Goal: Transaction & Acquisition: Subscribe to service/newsletter

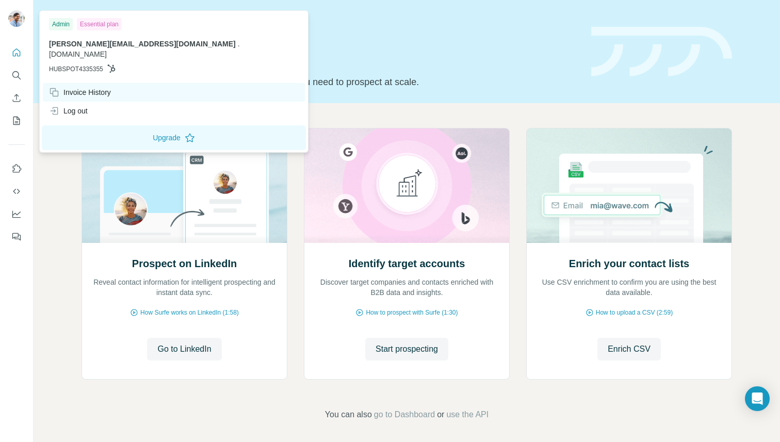
click at [68, 87] on div "Invoice History" at bounding box center [80, 92] width 62 height 10
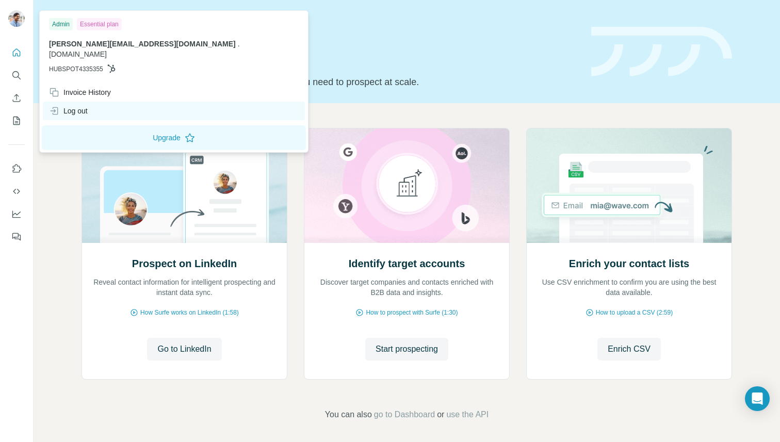
click at [57, 107] on icon at bounding box center [55, 111] width 5 height 8
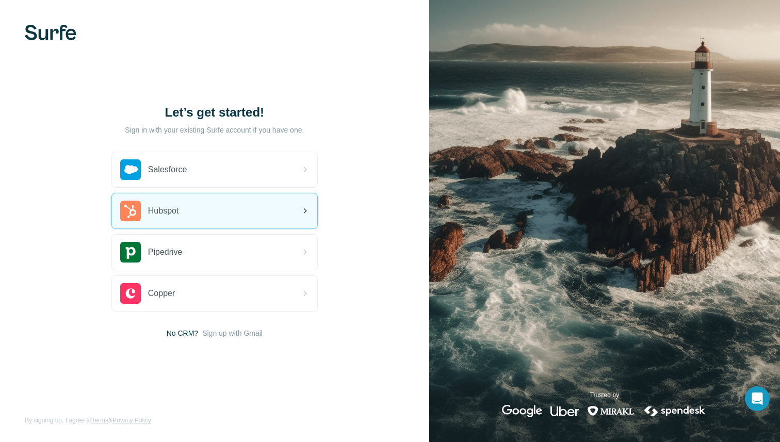
click at [191, 204] on div "Hubspot" at bounding box center [214, 210] width 205 height 35
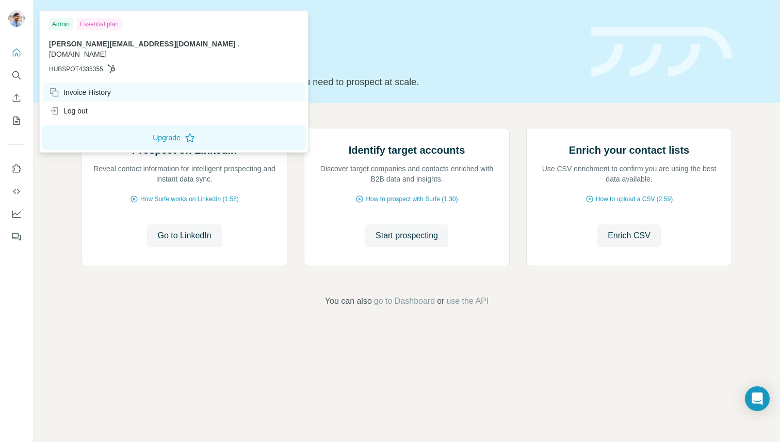
click at [61, 83] on div "Invoice History" at bounding box center [174, 92] width 262 height 19
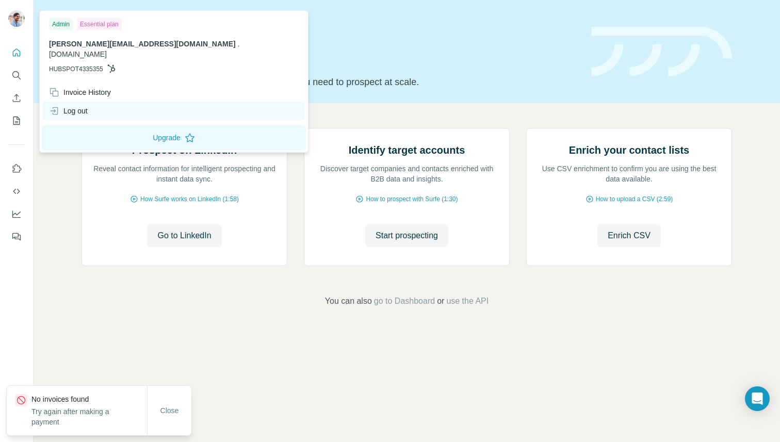
click at [66, 106] on div "Log out" at bounding box center [68, 111] width 39 height 10
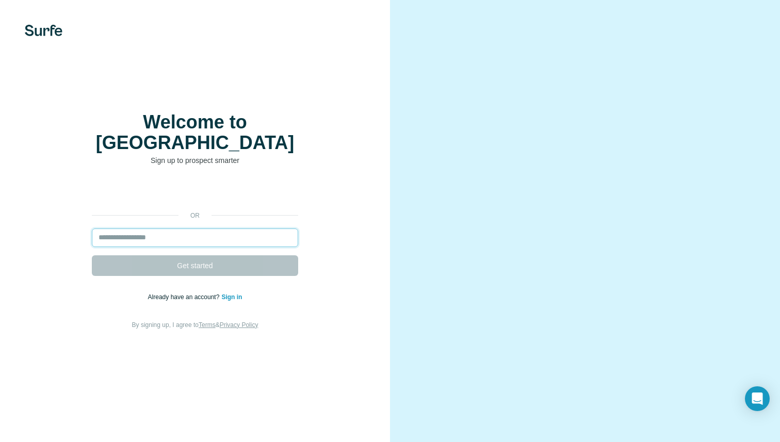
click at [178, 234] on input "email" at bounding box center [195, 238] width 206 height 19
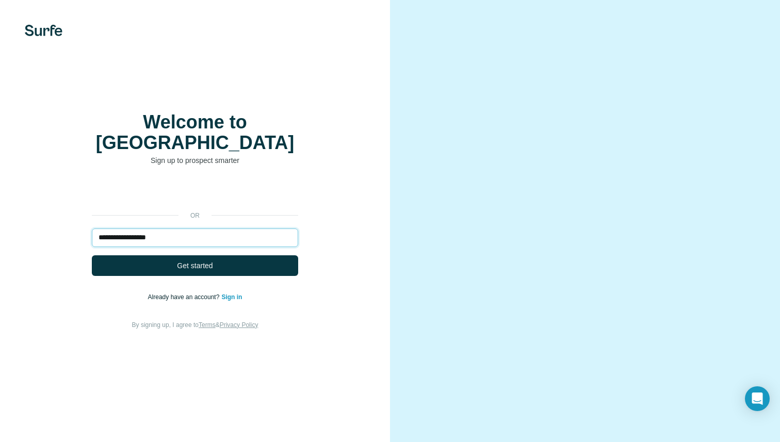
type input "**********"
click at [92, 255] on button "Get started" at bounding box center [195, 265] width 206 height 21
click at [348, 194] on div "**********" at bounding box center [195, 256] width 349 height 149
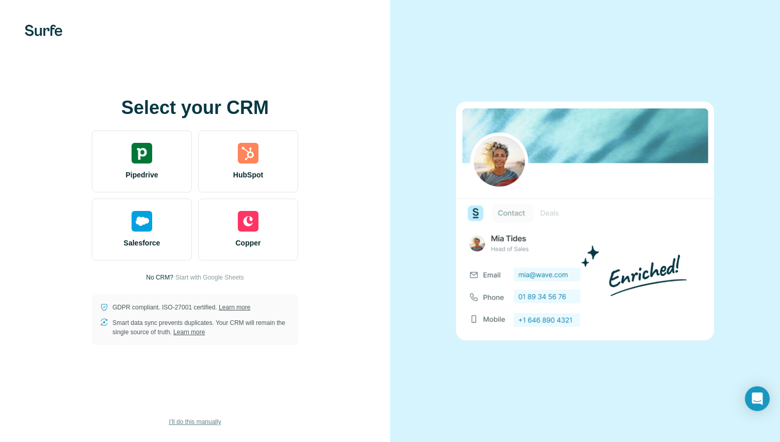
click at [197, 421] on span "I’ll do this manually" at bounding box center [195, 421] width 52 height 9
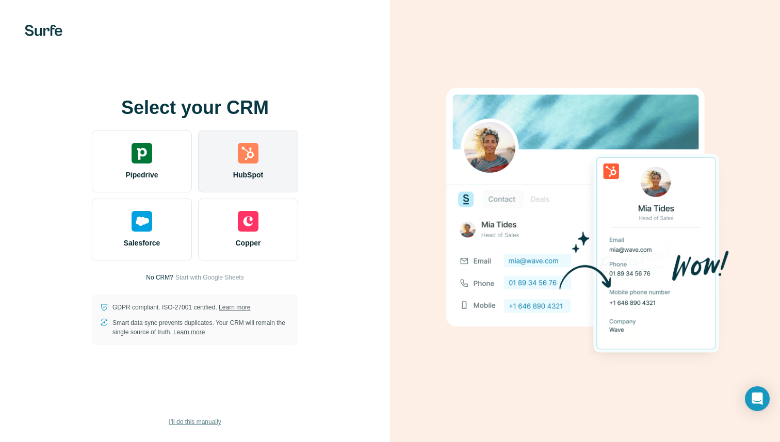
click at [267, 166] on div "HubSpot" at bounding box center [248, 162] width 100 height 62
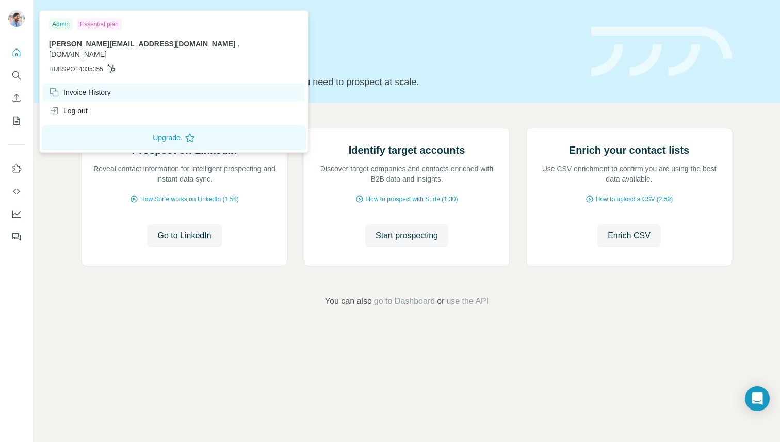
click at [71, 87] on div "Invoice History" at bounding box center [80, 92] width 62 height 10
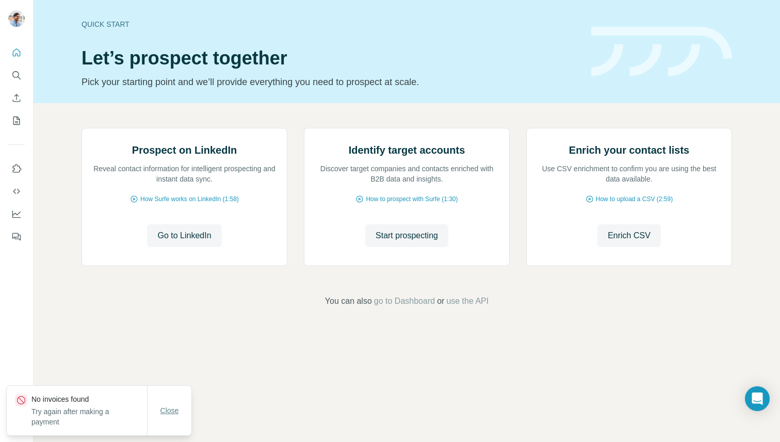
click at [172, 414] on span "Close" at bounding box center [169, 410] width 19 height 10
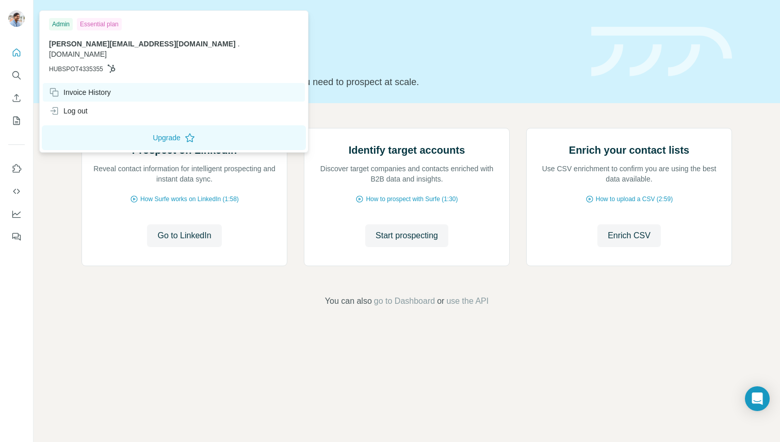
click at [57, 83] on div "Invoice History" at bounding box center [174, 92] width 262 height 19
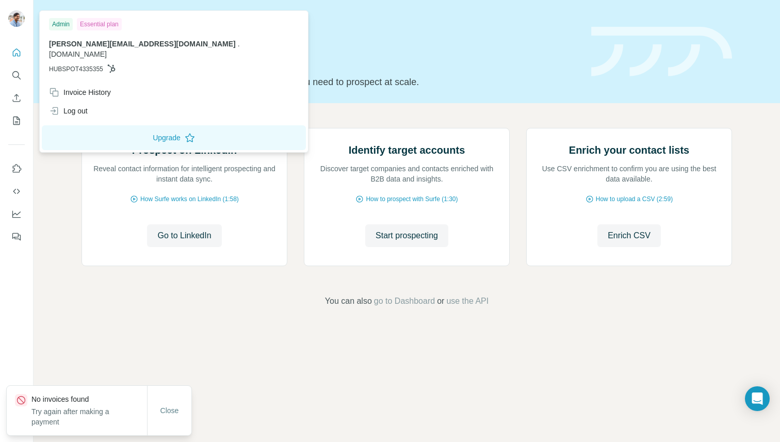
click at [329, 56] on h1 "Let’s prospect together" at bounding box center [329, 58] width 497 height 21
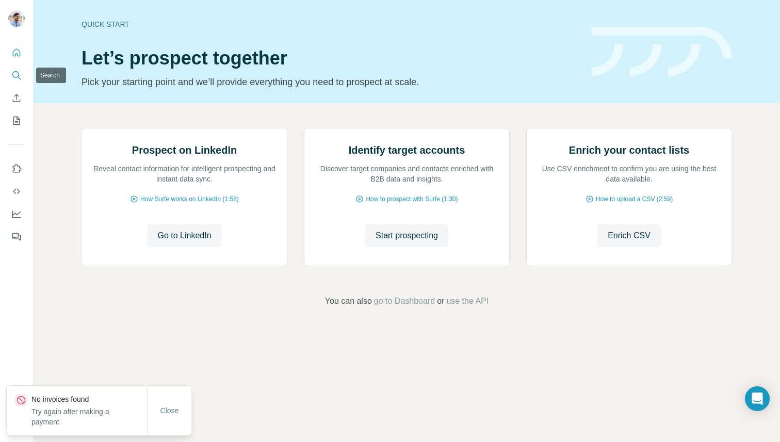
click at [17, 80] on icon "Search" at bounding box center [16, 75] width 10 height 10
